Goal: Navigation & Orientation: Understand site structure

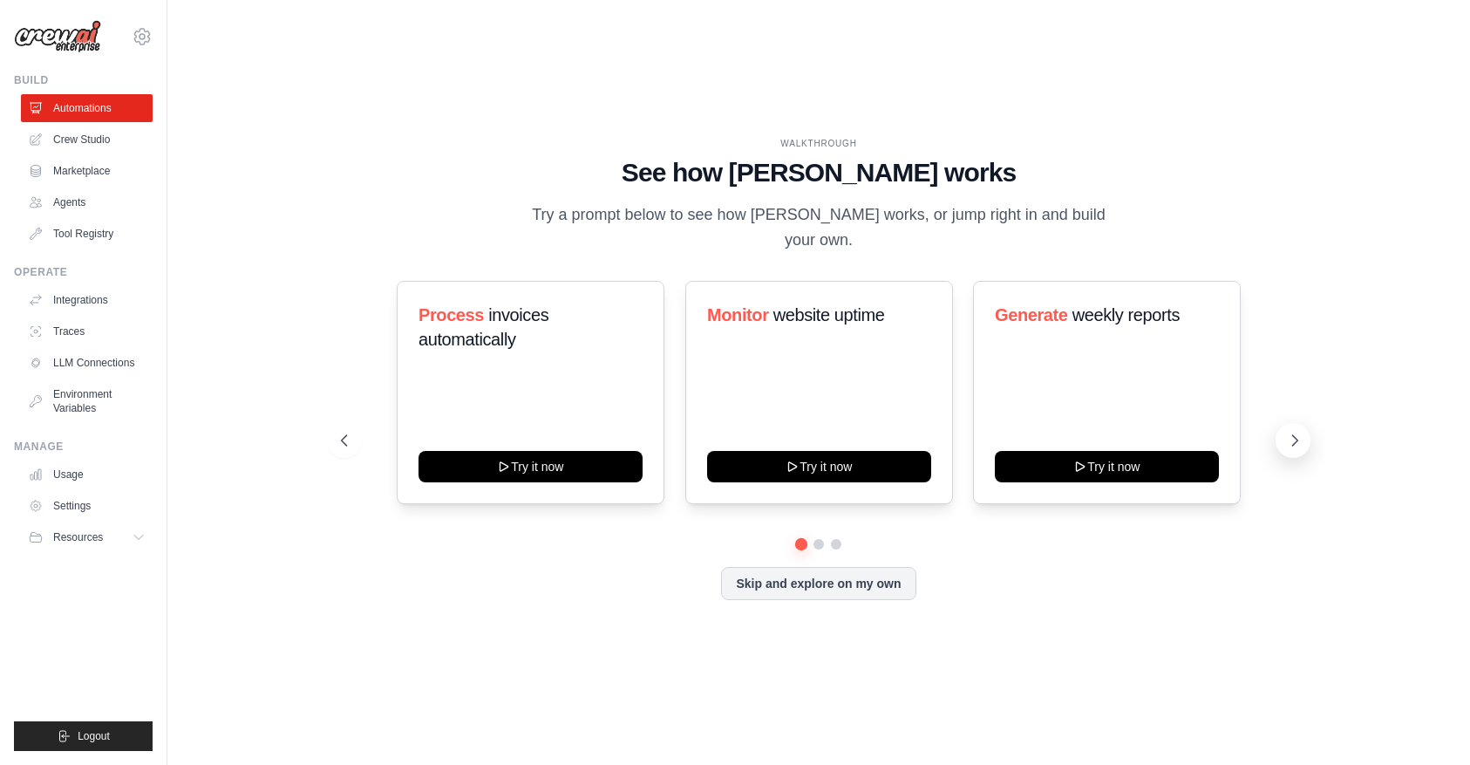
click at [1286, 432] on icon at bounding box center [1294, 440] width 17 height 17
click at [97, 136] on link "Crew Studio" at bounding box center [89, 140] width 132 height 28
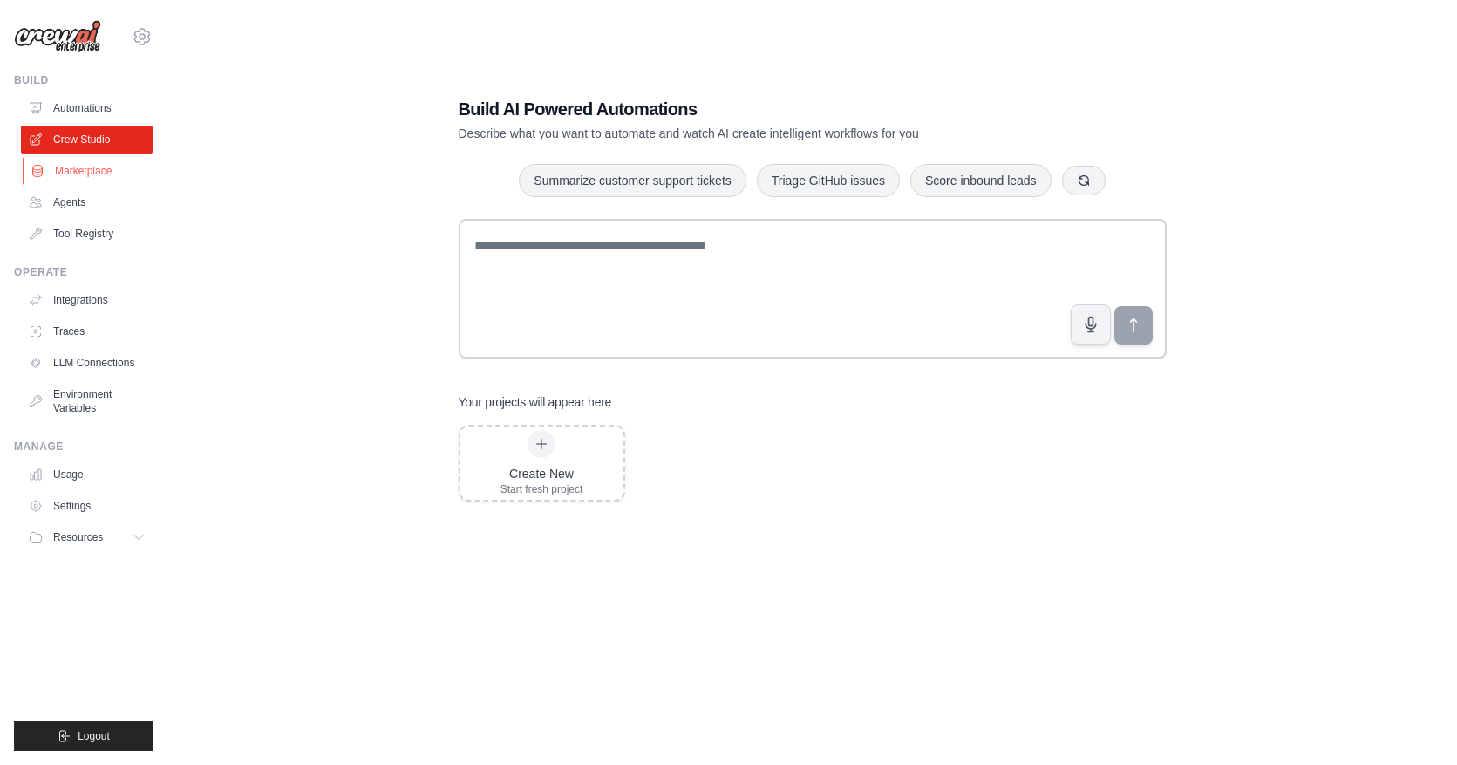
click at [73, 178] on link "Marketplace" at bounding box center [89, 171] width 132 height 28
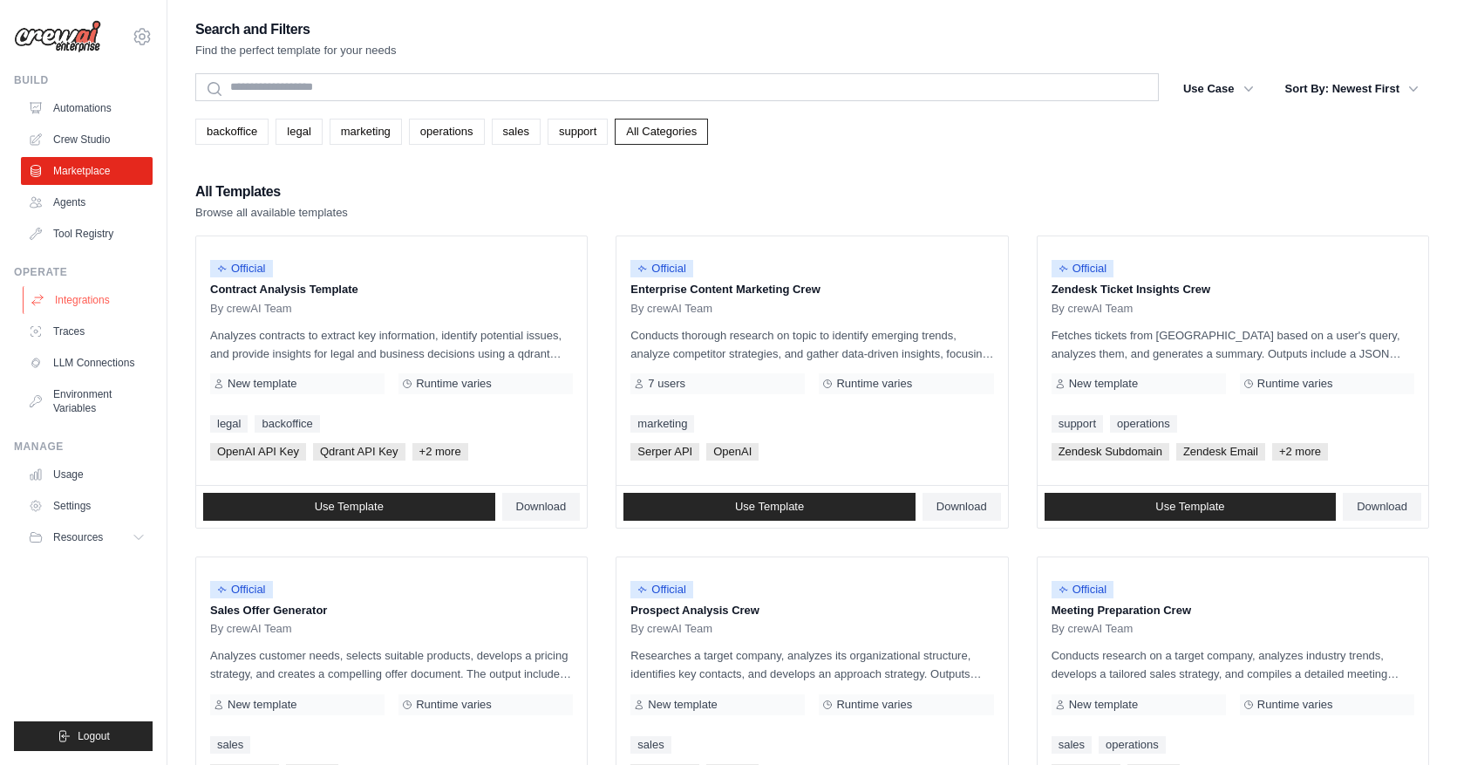
click at [91, 304] on link "Integrations" at bounding box center [89, 300] width 132 height 28
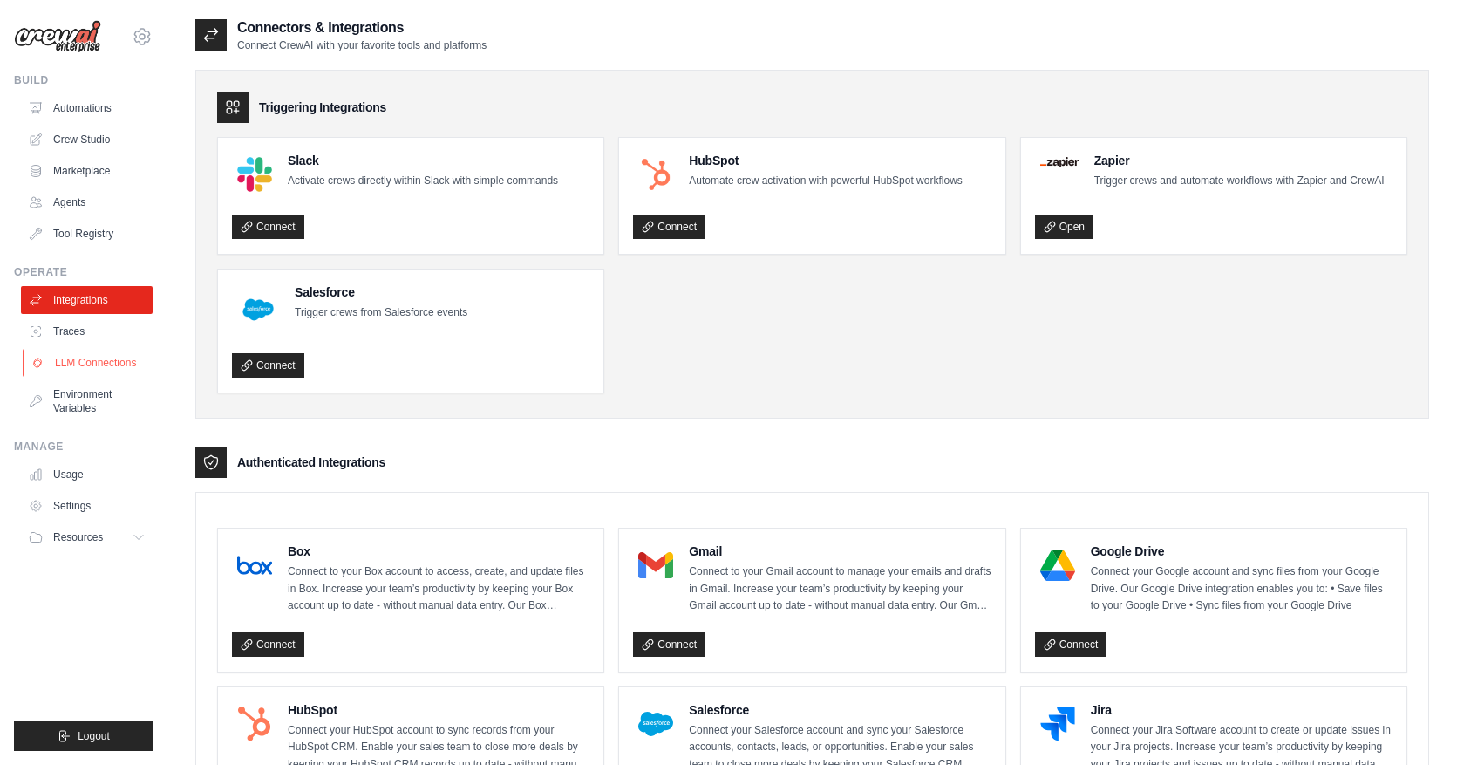
click at [100, 354] on link "LLM Connections" at bounding box center [89, 363] width 132 height 28
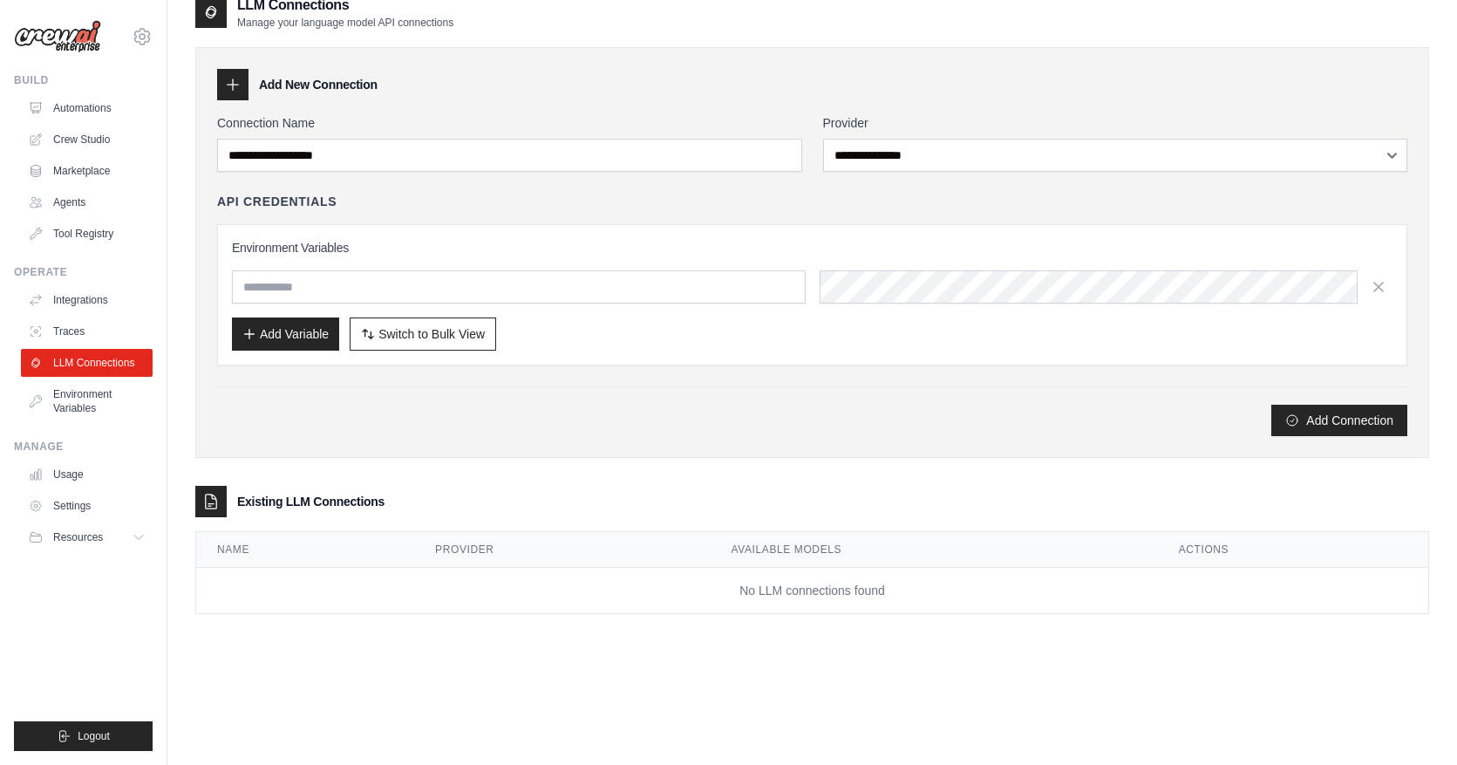
scroll to position [35, 0]
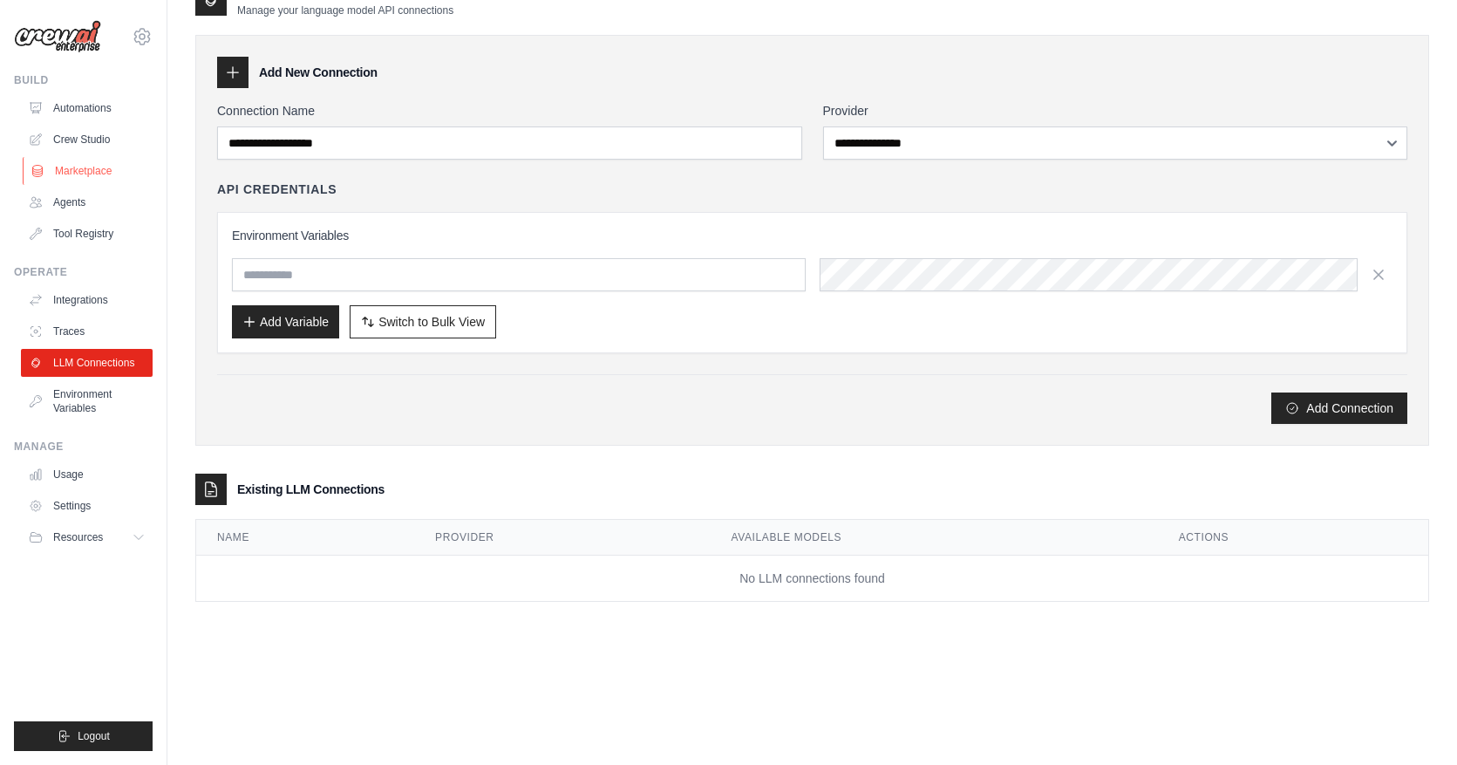
click at [95, 169] on link "Marketplace" at bounding box center [89, 171] width 132 height 28
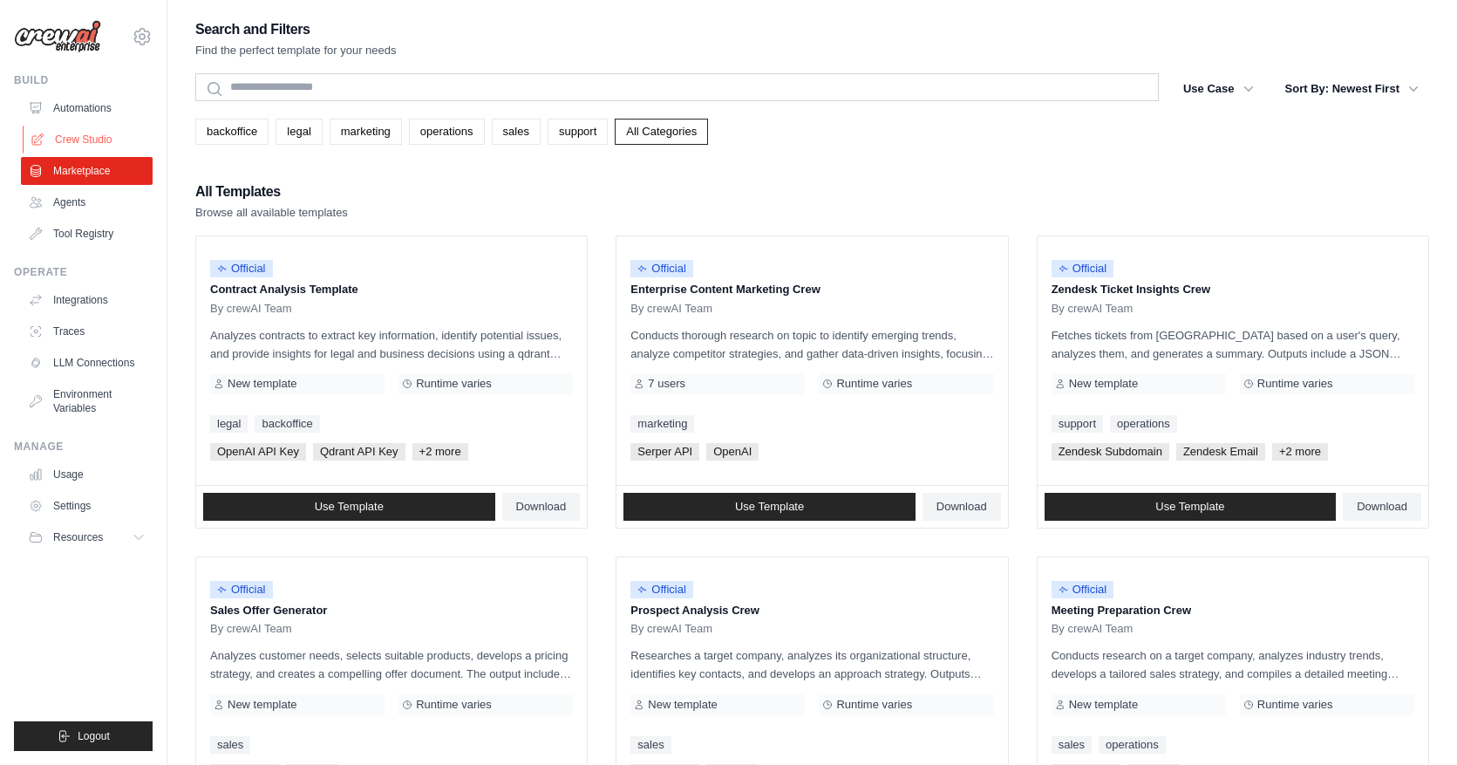
click at [97, 129] on link "Crew Studio" at bounding box center [89, 140] width 132 height 28
